Goal: Transaction & Acquisition: Purchase product/service

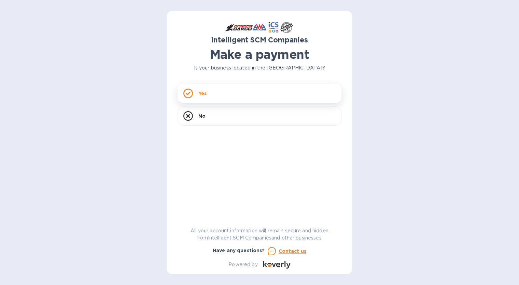
click at [213, 99] on div "Yes" at bounding box center [260, 93] width 164 height 19
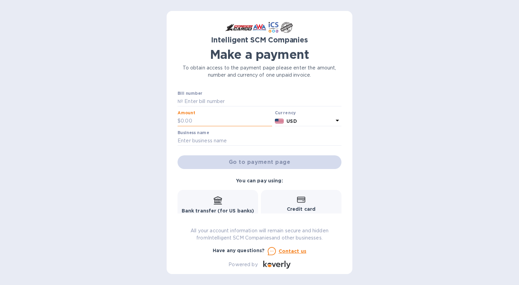
drag, startPoint x: 185, startPoint y: 118, endPoint x: 193, endPoint y: 122, distance: 8.9
click at [185, 119] on input "text" at bounding box center [227, 121] width 92 height 10
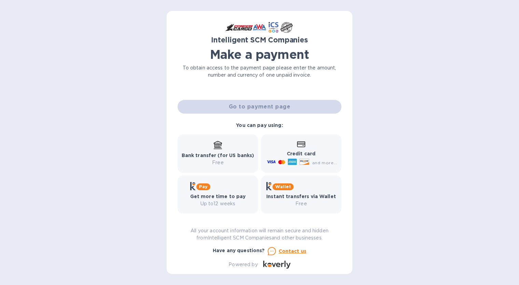
scroll to position [60, 0]
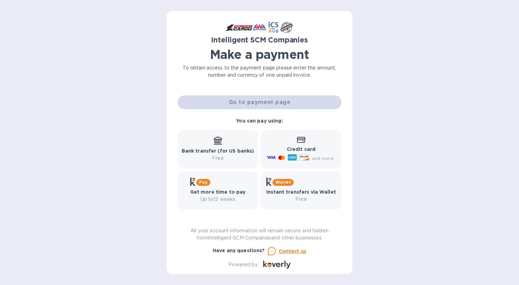
click at [301, 148] on b "Credit card" at bounding box center [301, 148] width 29 height 5
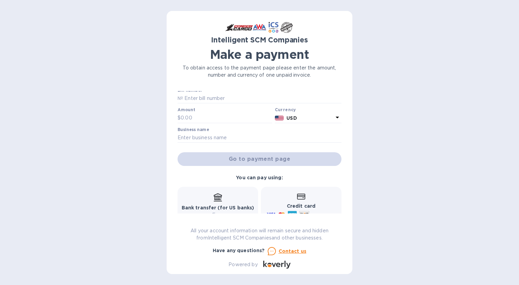
scroll to position [0, 0]
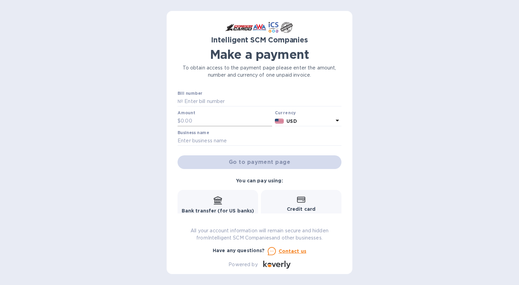
click at [189, 119] on input "text" at bounding box center [227, 121] width 92 height 10
type input "5.00"
click at [199, 140] on input "text" at bounding box center [260, 141] width 164 height 10
click at [197, 134] on label "Business name" at bounding box center [193, 133] width 31 height 4
click at [217, 135] on div "Business name" at bounding box center [260, 138] width 164 height 16
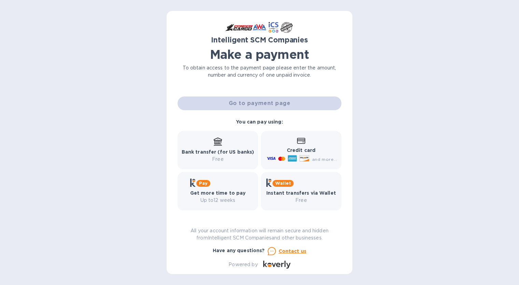
scroll to position [60, 0]
click at [280, 150] on p "Credit card" at bounding box center [301, 149] width 72 height 7
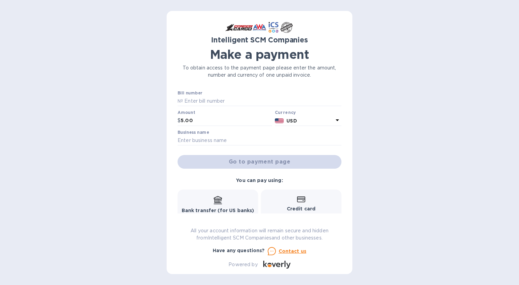
scroll to position [0, 0]
click at [200, 135] on label "Business name" at bounding box center [193, 133] width 31 height 4
click at [201, 140] on input "text" at bounding box center [260, 141] width 164 height 10
click at [201, 142] on input "text" at bounding box center [260, 141] width 164 height 10
click at [209, 103] on input "text" at bounding box center [262, 101] width 159 height 10
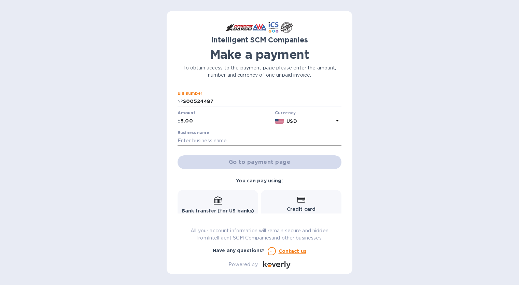
type input "S00524487"
click at [182, 136] on input "text" at bounding box center [260, 141] width 164 height 10
click at [205, 139] on input "text" at bounding box center [260, 141] width 164 height 10
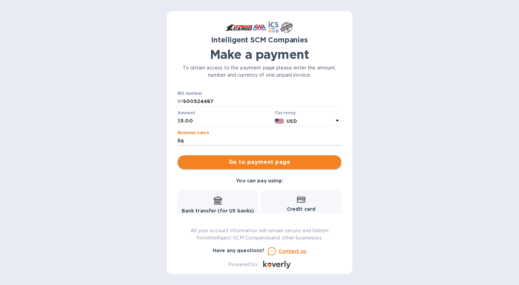
type input "liq"
click at [250, 164] on span "Go to payment page" at bounding box center [259, 162] width 153 height 8
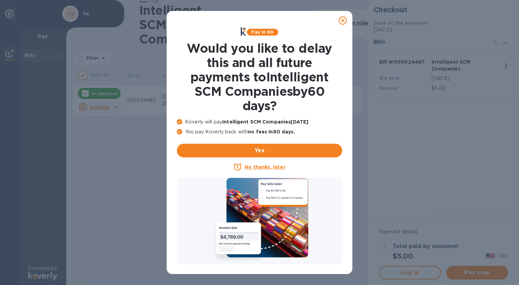
click at [342, 21] on icon at bounding box center [343, 20] width 8 height 8
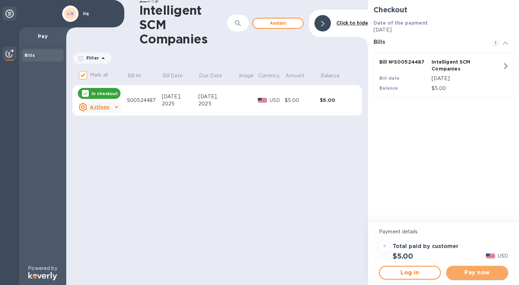
click at [464, 272] on span "Pay now" at bounding box center [477, 272] width 51 height 8
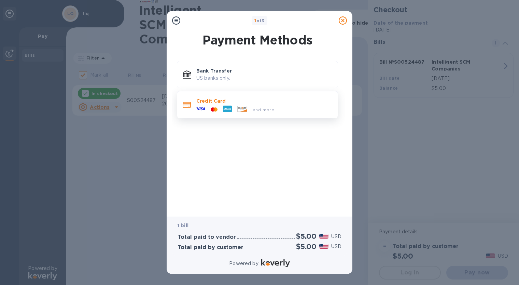
click at [258, 107] on span "and more..." at bounding box center [265, 109] width 25 height 5
